Goal: Information Seeking & Learning: Learn about a topic

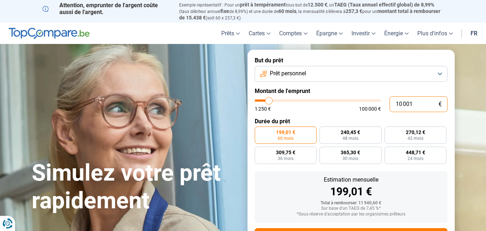
click at [417, 102] on input "10 001" at bounding box center [419, 104] width 58 height 16
type input "1 000"
type input "1250"
type input "100"
type input "1250"
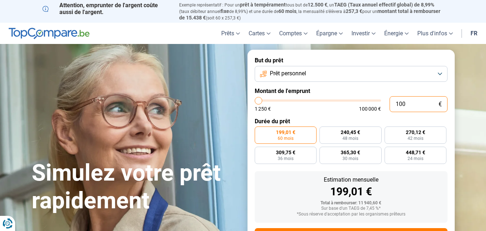
type input "10"
type input "1250"
type input "1"
type input "1250"
type input "0"
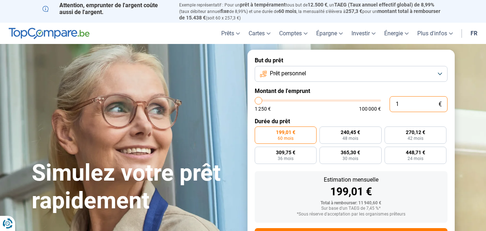
type input "1250"
type input "2"
type input "1250"
type input "25"
type input "1250"
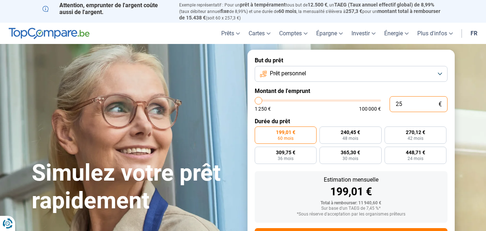
type input "250"
type input "1250"
type input "2 500"
type input "2500"
type input "25 000"
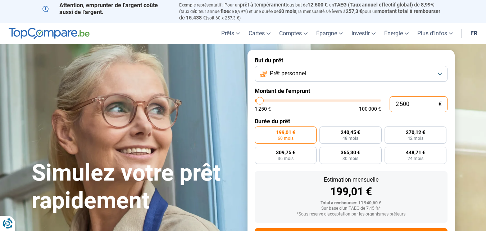
type input "25000"
radio input "false"
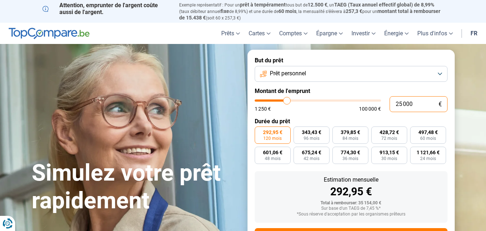
scroll to position [33, 0]
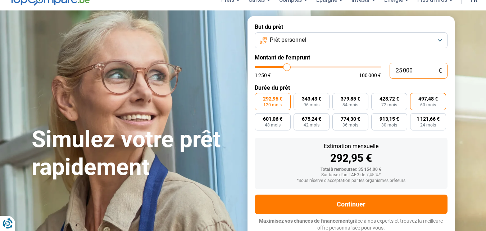
type input "25 000"
click at [433, 99] on span "497,48 €" at bounding box center [428, 98] width 19 height 5
click at [415, 98] on input "497,48 € 60 mois" at bounding box center [412, 95] width 5 height 5
radio input "true"
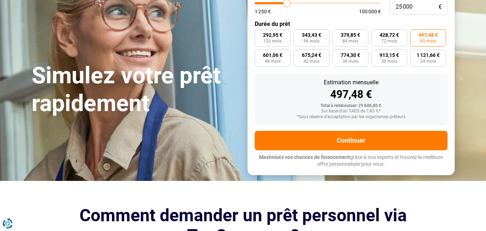
scroll to position [0, 0]
